Goal: Task Accomplishment & Management: Use online tool/utility

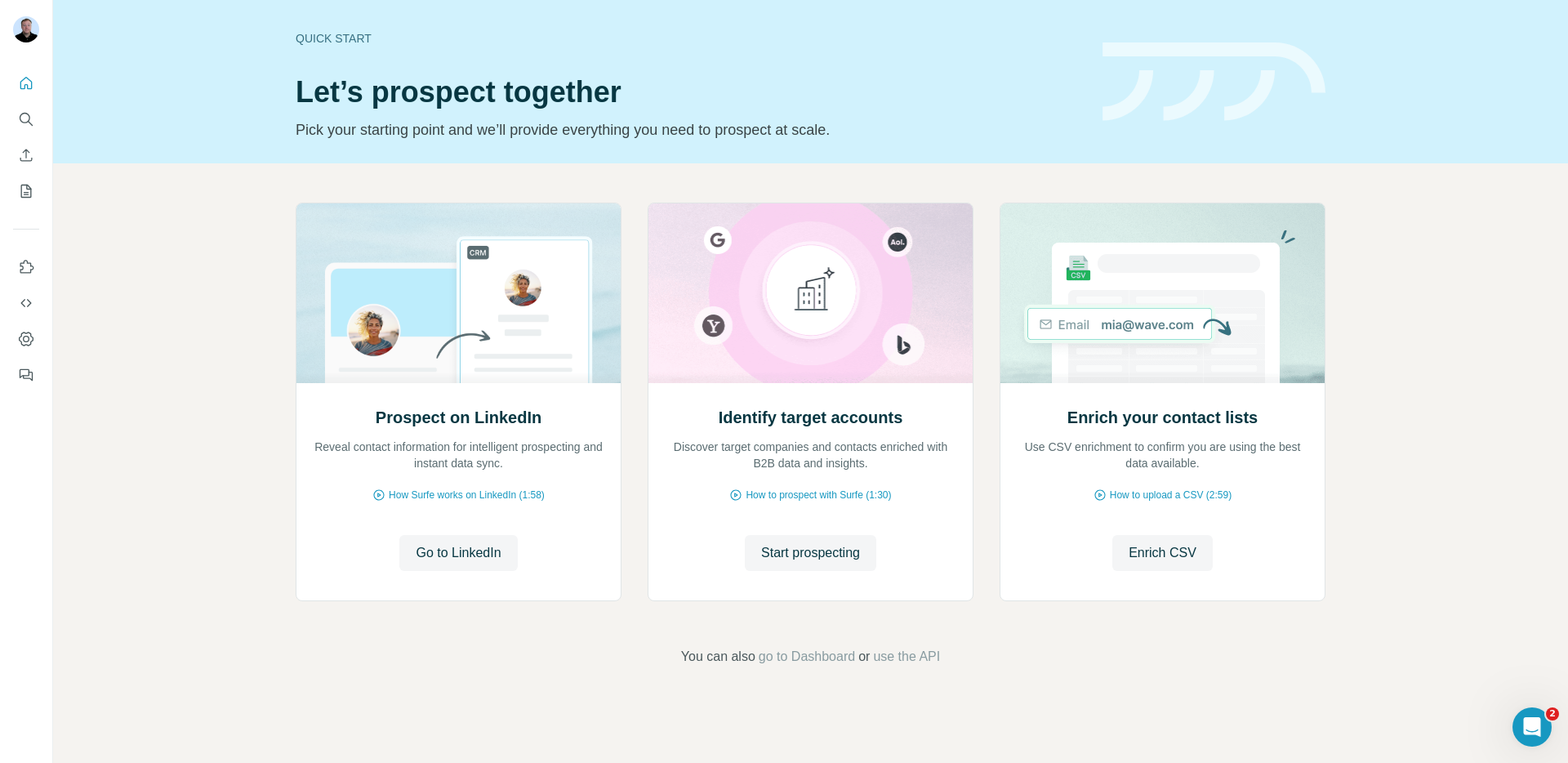
click at [448, 81] on h1 "Let’s prospect together" at bounding box center [689, 92] width 787 height 33
click at [696, 73] on div "Quick start Let’s prospect together Pick your starting point and we’ll provide …" at bounding box center [689, 82] width 787 height 120
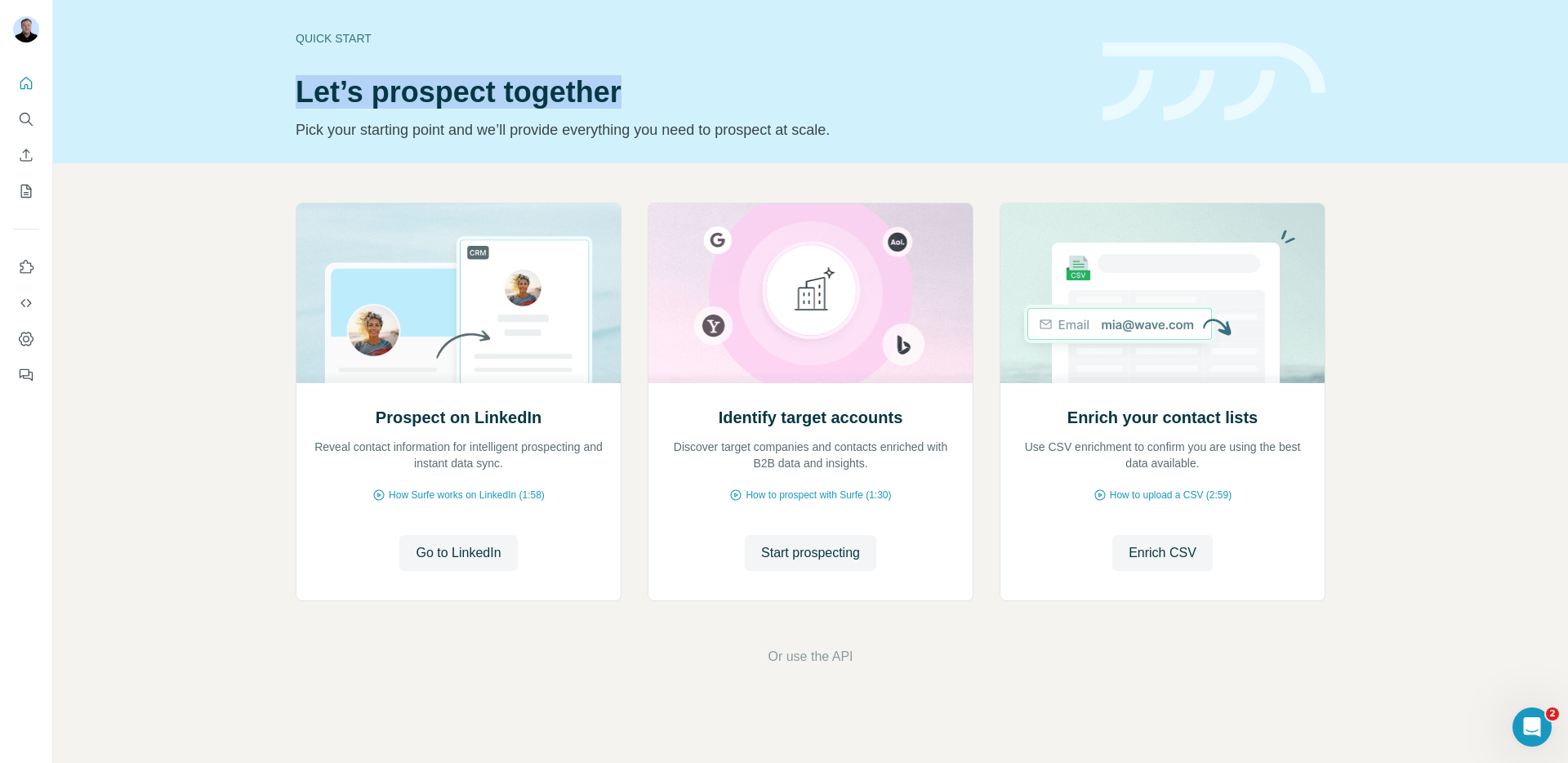
drag, startPoint x: 301, startPoint y: 87, endPoint x: 631, endPoint y: 93, distance: 330.1
click at [631, 93] on h1 "Let’s prospect together" at bounding box center [689, 92] width 787 height 33
click at [30, 350] on button "Dashboard" at bounding box center [26, 339] width 26 height 29
